Goal: Task Accomplishment & Management: Complete application form

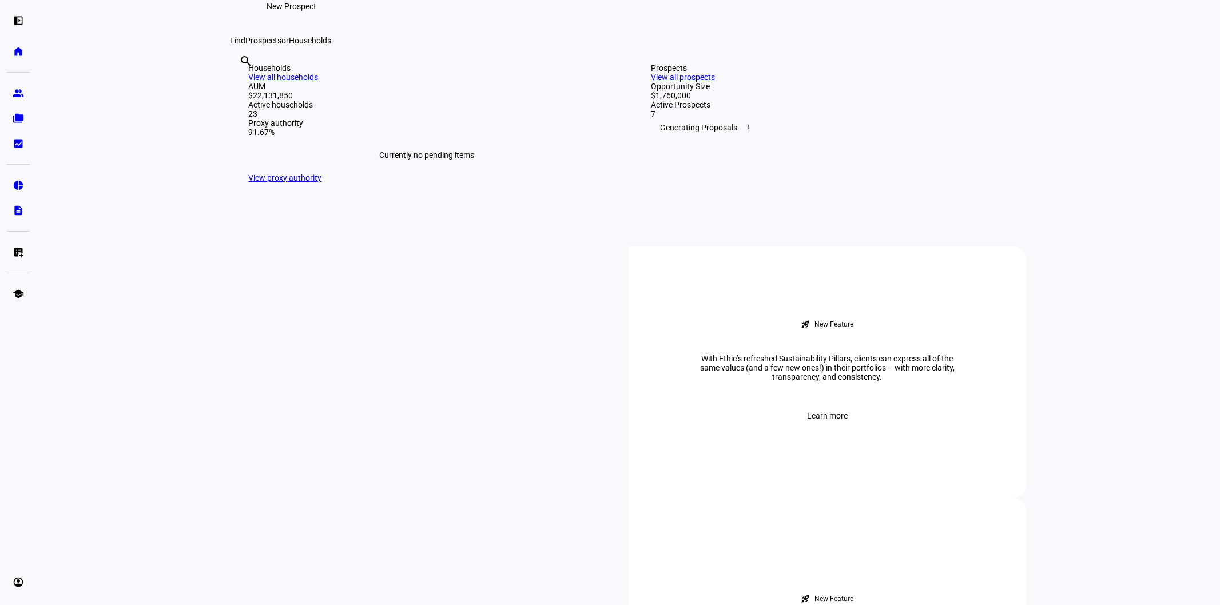
scroll to position [127, 0]
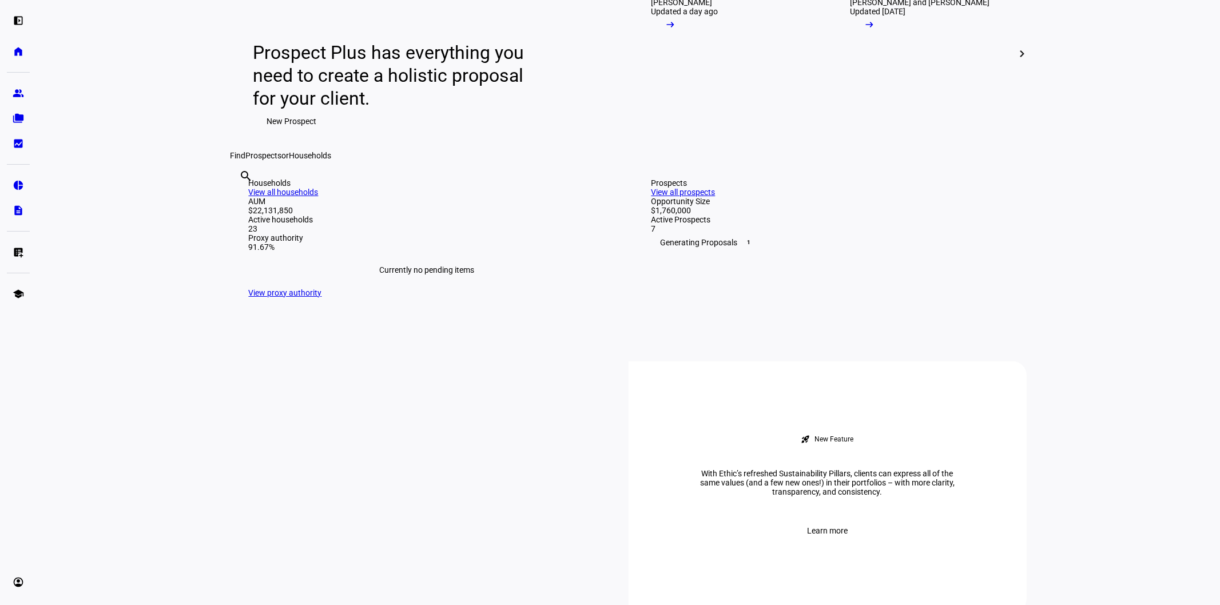
click at [249, 223] on div "search clear" at bounding box center [239, 191] width 18 height 63
click at [242, 198] on input "text" at bounding box center [241, 192] width 2 height 14
type input "Cavalier"
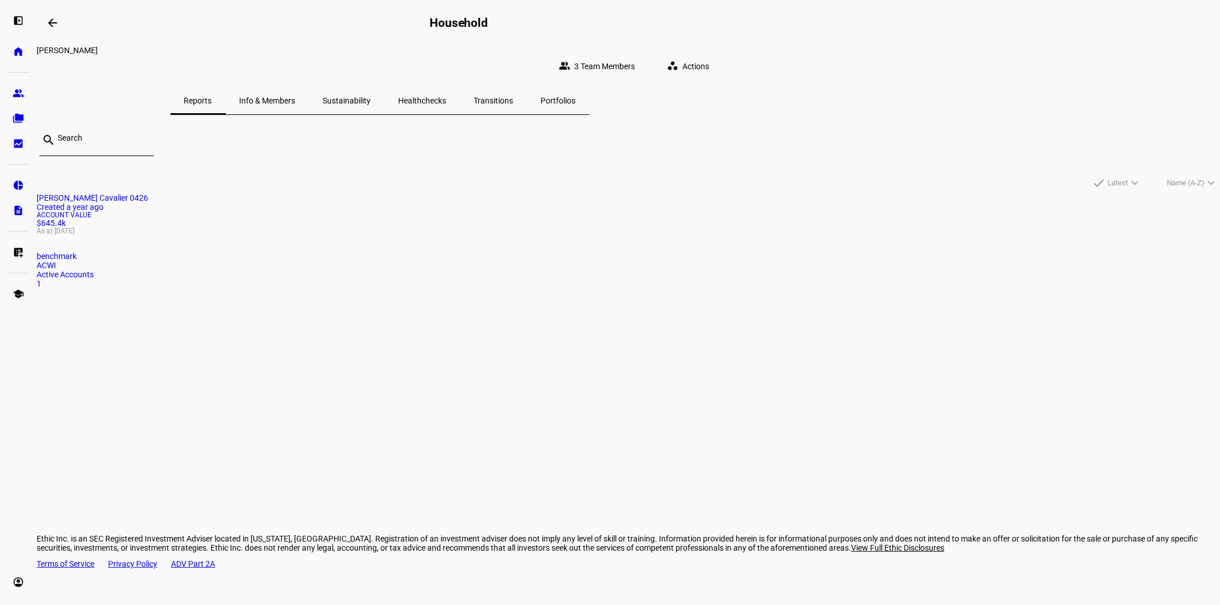
click at [709, 55] on span "Actions" at bounding box center [695, 66] width 27 height 23
click at [913, 137] on span "Withdraw Cash" at bounding box center [911, 141] width 54 height 9
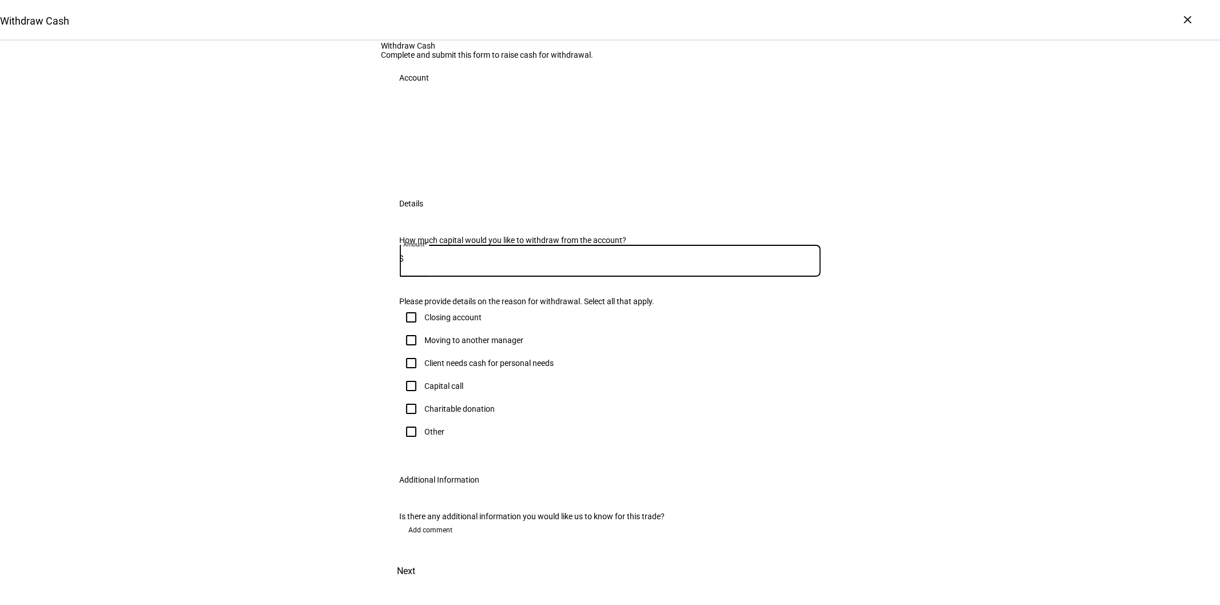
click at [465, 263] on input at bounding box center [612, 258] width 416 height 9
type input "2,000"
click at [363, 389] on div "Withdraw Cash Complete and submit this form to raise cash for withdrawal. Accou…" at bounding box center [610, 313] width 1220 height 544
click at [408, 369] on input "Client needs cash for personal needs" at bounding box center [411, 363] width 23 height 23
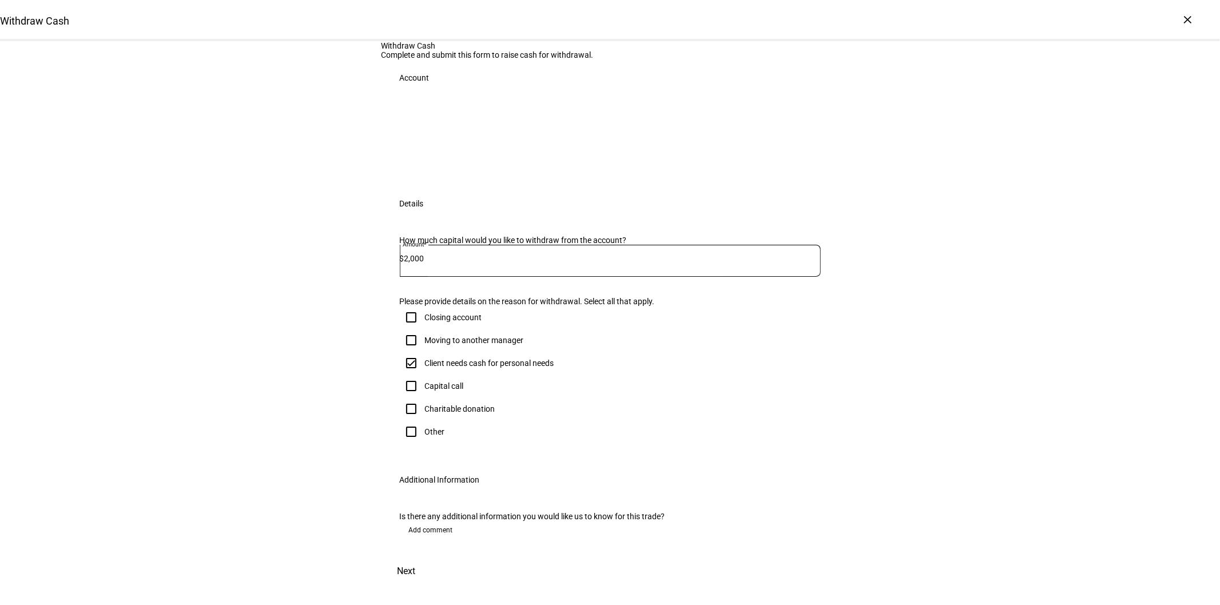
checkbox input "true"
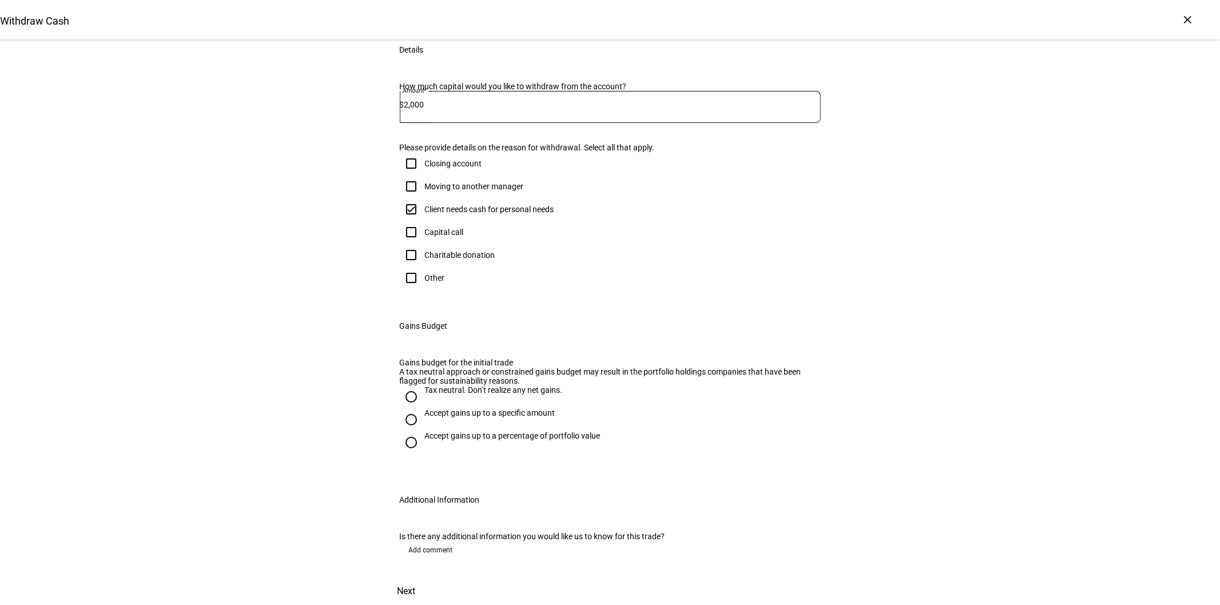
scroll to position [353, 0]
click at [467, 385] on div "Tax neutral. Don’t realize any net gains." at bounding box center [494, 389] width 138 height 9
click at [423, 385] on input "Tax neutral. Don’t realize any net gains." at bounding box center [411, 396] width 23 height 23
radio input "true"
click at [361, 307] on div "Withdraw Cash Complete and submit this form to raise cash for withdrawal. Accou…" at bounding box center [610, 272] width 1220 height 665
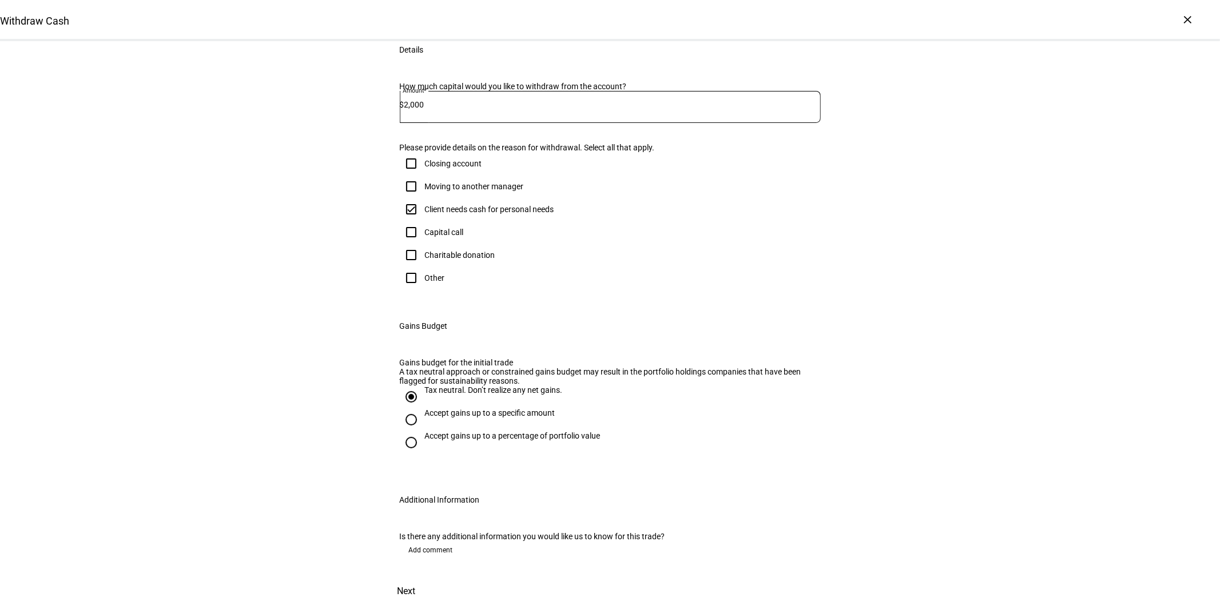
scroll to position [0, 0]
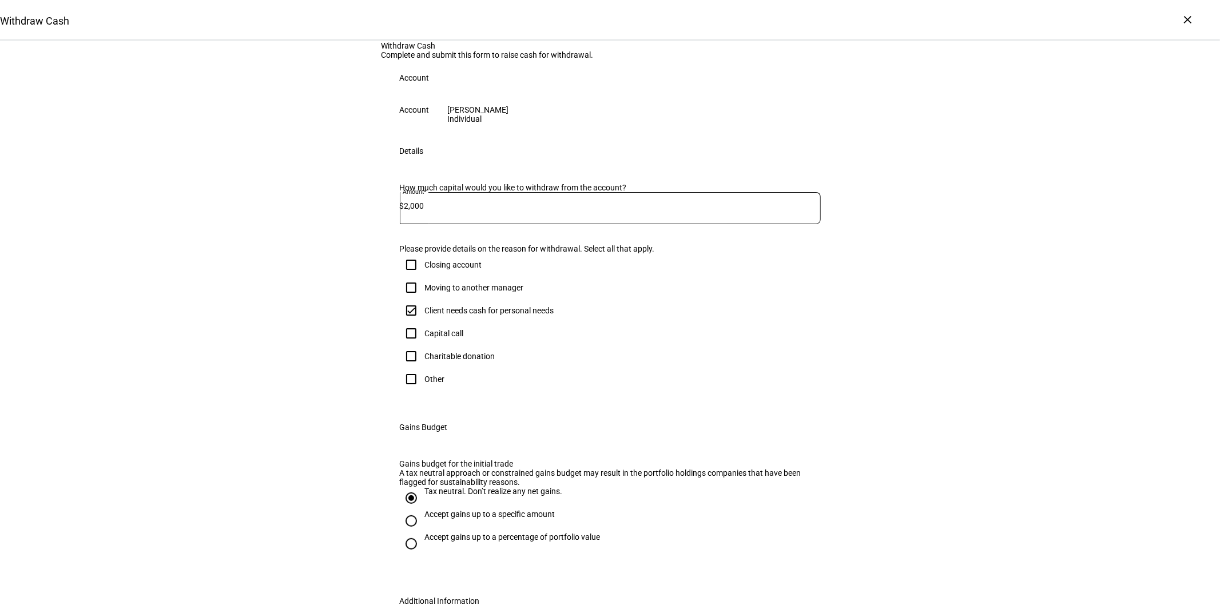
click at [538, 169] on div "Details" at bounding box center [609, 151] width 457 height 37
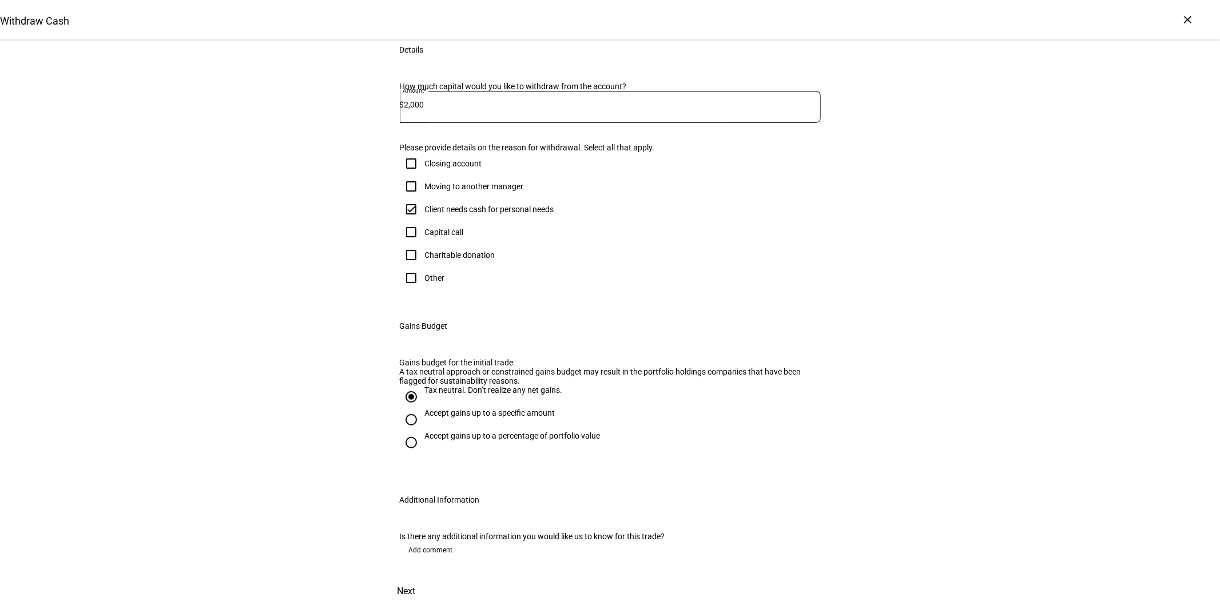
scroll to position [353, 0]
click at [799, 587] on div "Withdraw Cash Complete and submit this form to raise cash for withdrawal. Accou…" at bounding box center [609, 272] width 457 height 665
click at [416, 579] on span "Next" at bounding box center [406, 591] width 18 height 27
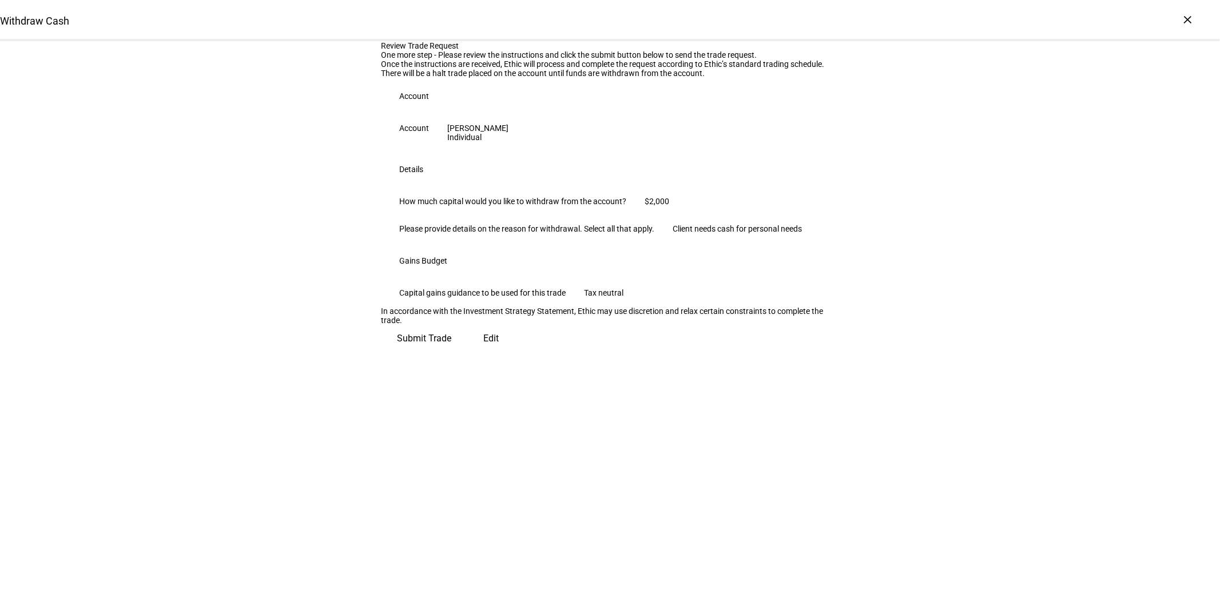
scroll to position [31, 0]
drag, startPoint x: 381, startPoint y: 52, endPoint x: 622, endPoint y: 523, distance: 528.6
click at [622, 352] on div "Review Trade Request One more step - Please review the instructions and click t…" at bounding box center [609, 196] width 457 height 311
copy div "Review Trade Request One more step - Please review the instructions and click t…"
click at [481, 69] on div "Once the instructions are received, Ethic will process and complete the request…" at bounding box center [609, 63] width 457 height 9
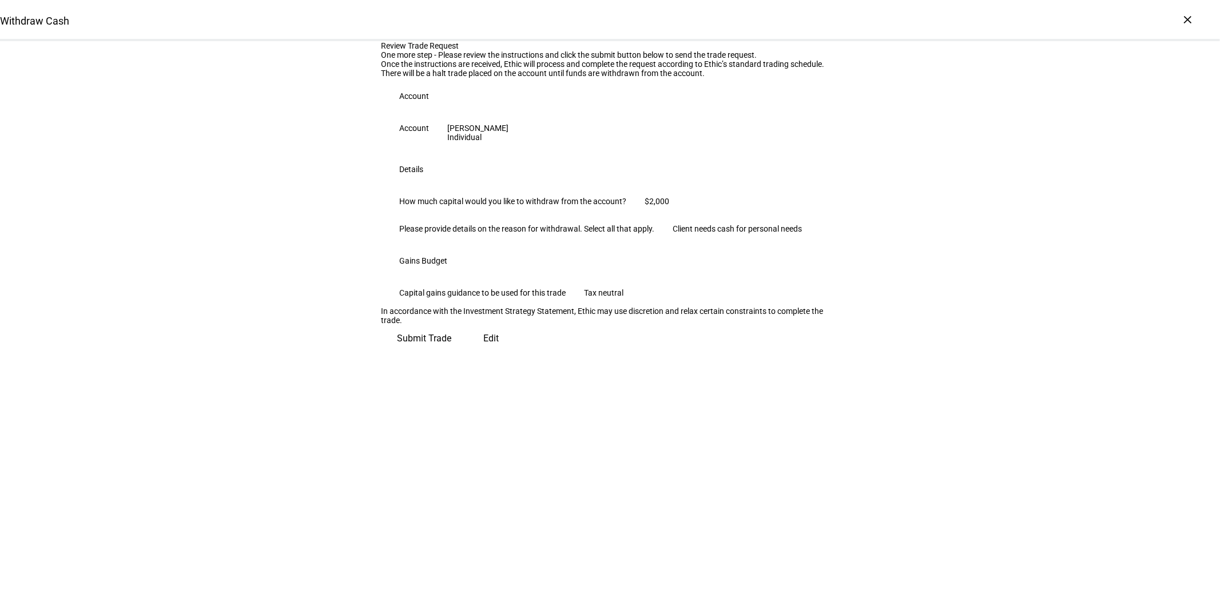
scroll to position [0, 0]
click at [1187, 15] on div "×" at bounding box center [1188, 19] width 18 height 18
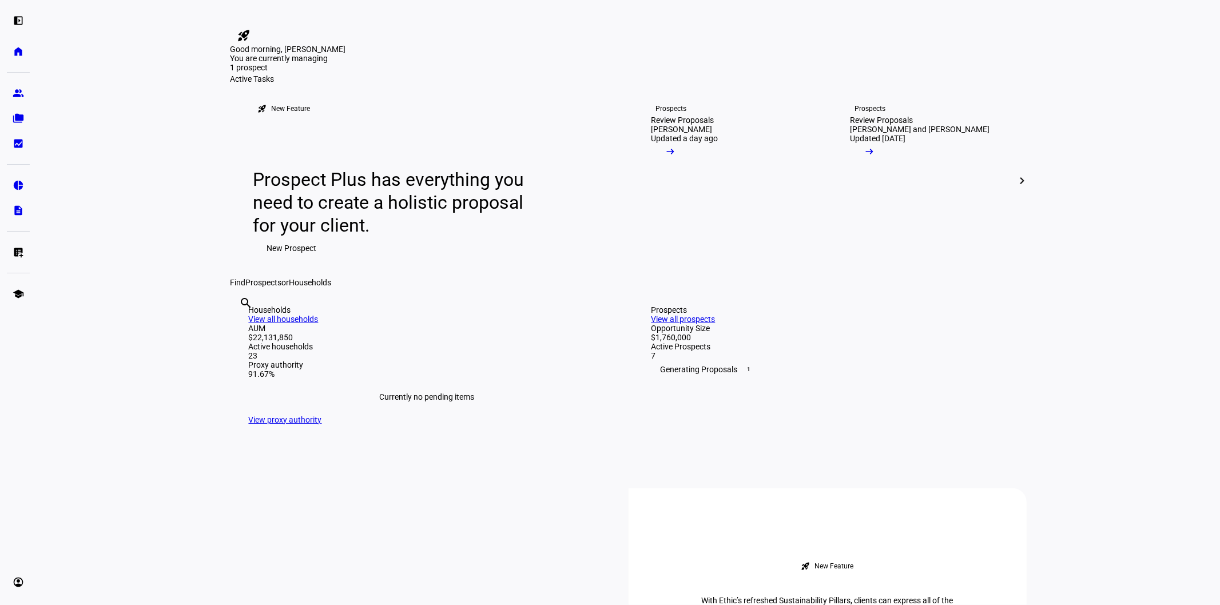
click at [242, 325] on input "text" at bounding box center [241, 319] width 2 height 14
type input "Cavalier"
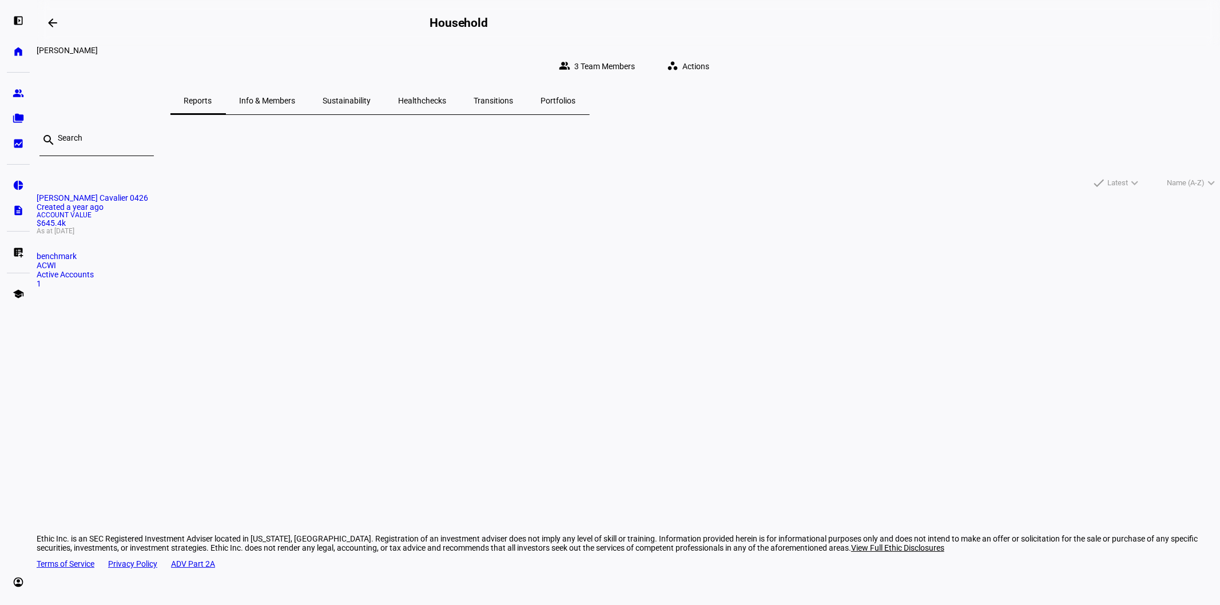
click at [709, 61] on span "Actions" at bounding box center [695, 66] width 27 height 23
click at [917, 137] on span "Withdraw Cash" at bounding box center [911, 141] width 54 height 9
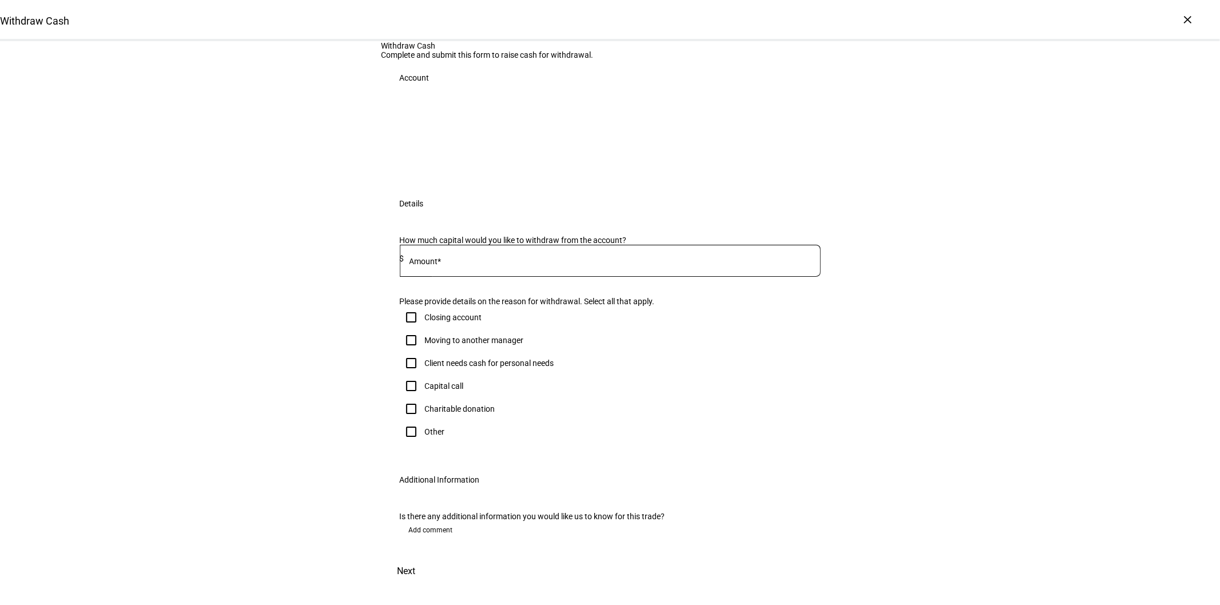
scroll to position [198, 0]
click at [460, 245] on div at bounding box center [612, 261] width 416 height 32
type input "2,000"
click at [355, 234] on div "Withdraw Cash Complete and submit this form to raise cash for withdrawal. Accou…" at bounding box center [610, 313] width 1220 height 544
click at [404, 352] on input "Client needs cash for personal needs" at bounding box center [411, 363] width 23 height 23
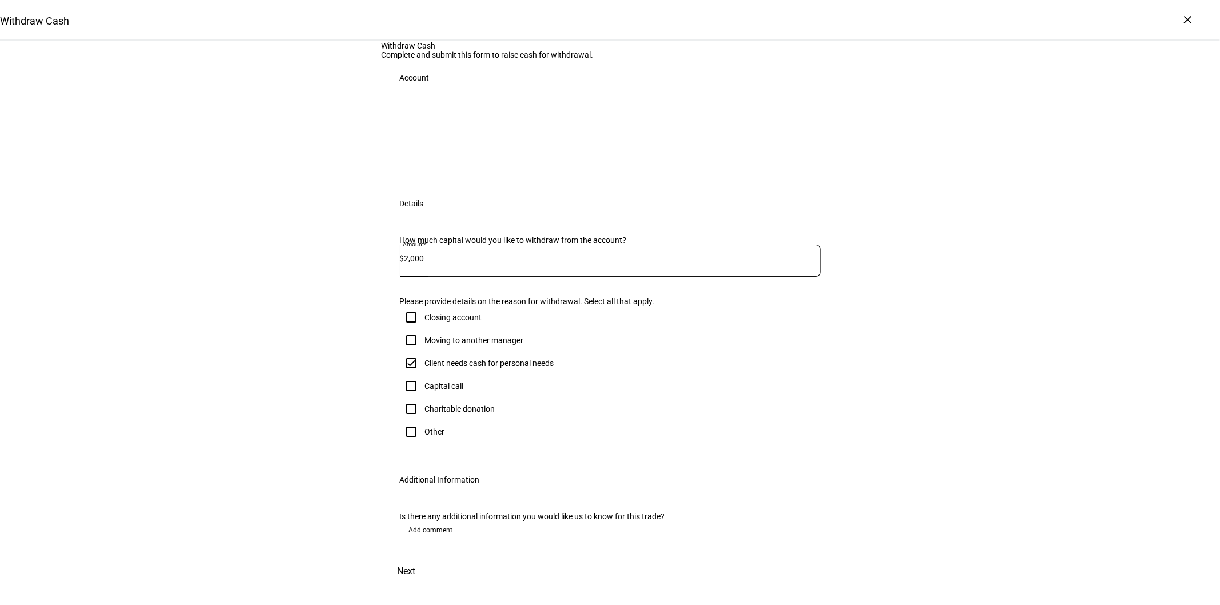
checkbox input "true"
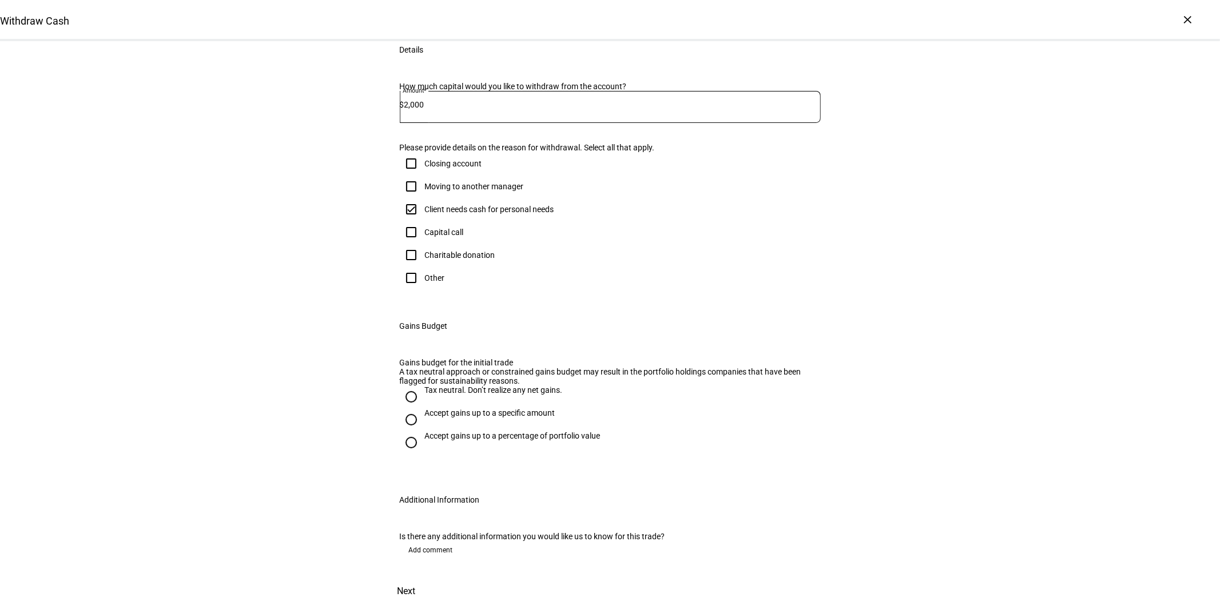
drag, startPoint x: 805, startPoint y: 573, endPoint x: 866, endPoint y: 449, distance: 138.1
click at [866, 449] on div "Withdraw Cash Complete and submit this form to raise cash for withdrawal. Accou…" at bounding box center [610, 272] width 1220 height 665
click at [877, 444] on div "Withdraw Cash Complete and submit this form to raise cash for withdrawal. Accou…" at bounding box center [610, 272] width 1220 height 665
click at [408, 385] on input "Tax neutral. Don’t realize any net gains." at bounding box center [411, 396] width 23 height 23
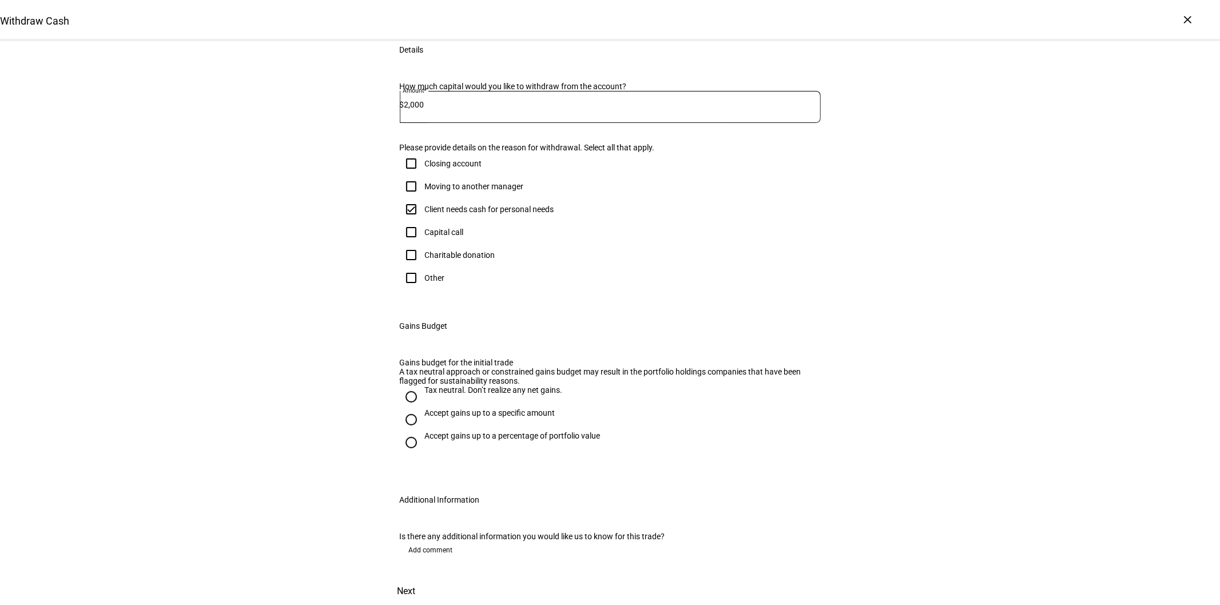
radio input "true"
click at [416, 578] on span "Next" at bounding box center [406, 591] width 18 height 27
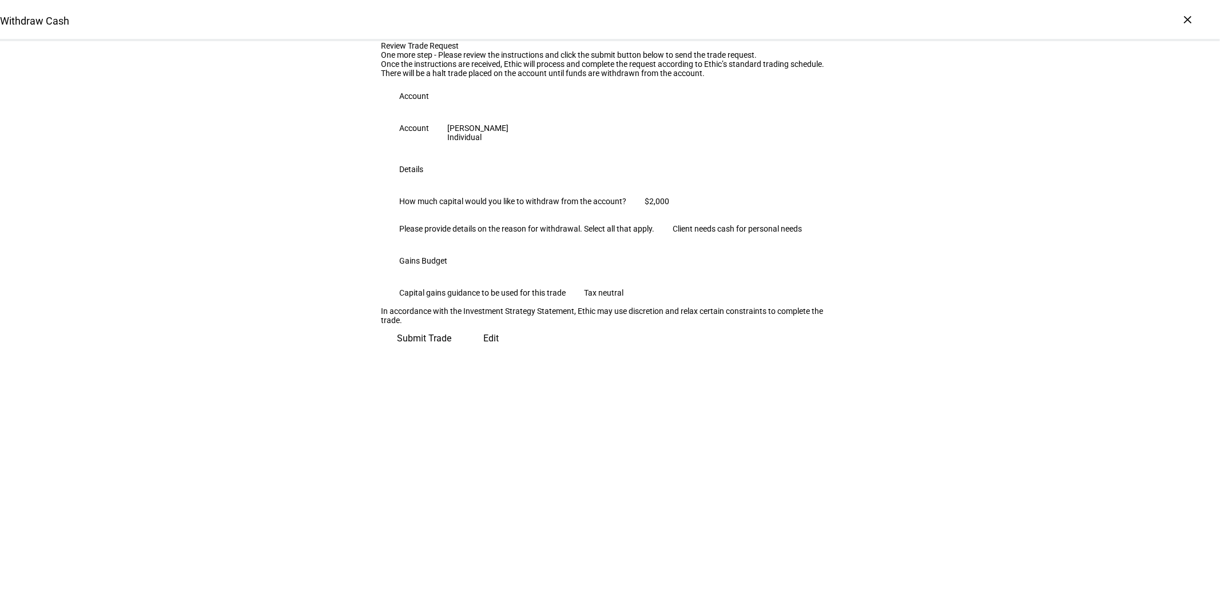
scroll to position [31, 0]
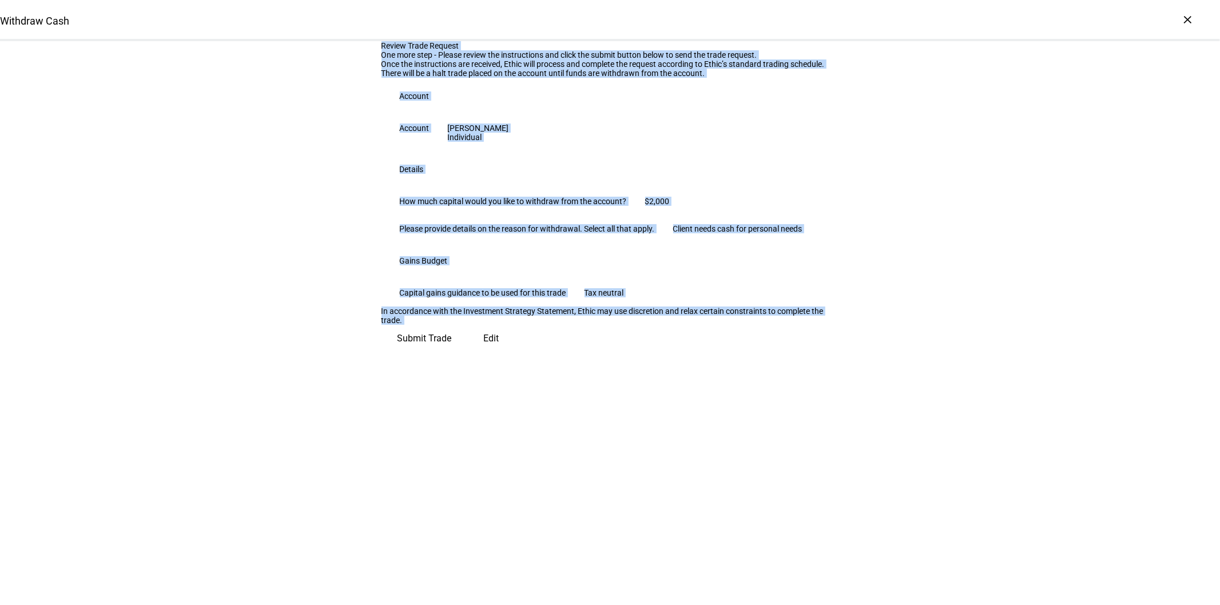
drag, startPoint x: 369, startPoint y: 65, endPoint x: 650, endPoint y: 535, distance: 547.5
click at [650, 352] on div "Review Trade Request One more step - Please review the instructions and click t…" at bounding box center [610, 196] width 1220 height 311
copy body "Review Trade Request One more step - Please review the instructions and click t…"
click at [853, 352] on div "Review Trade Request One more step - Please review the instructions and click t…" at bounding box center [610, 196] width 1220 height 311
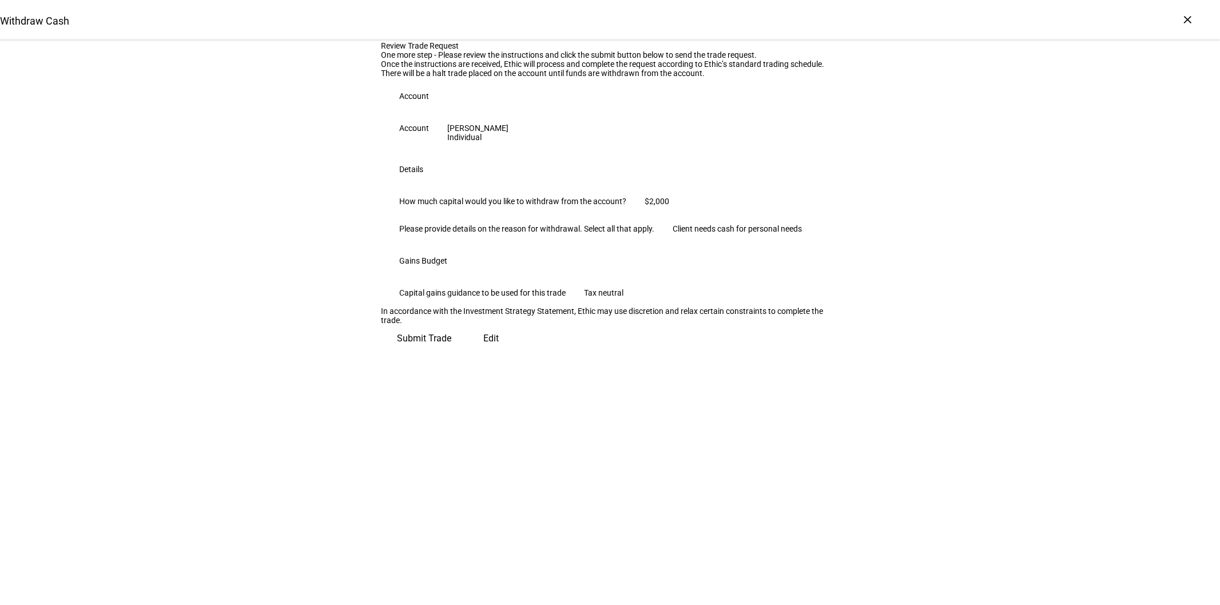
click at [452, 352] on span "Submit Trade" at bounding box center [424, 338] width 54 height 27
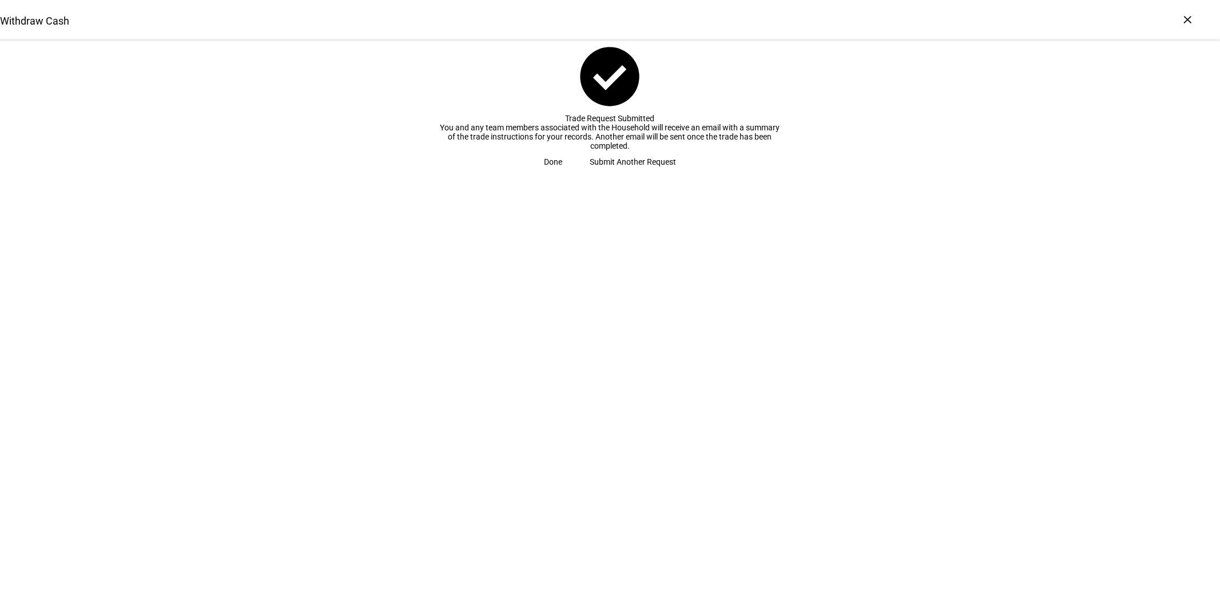
click at [562, 173] on span "Done" at bounding box center [553, 161] width 18 height 23
